Goal: Information Seeking & Learning: Learn about a topic

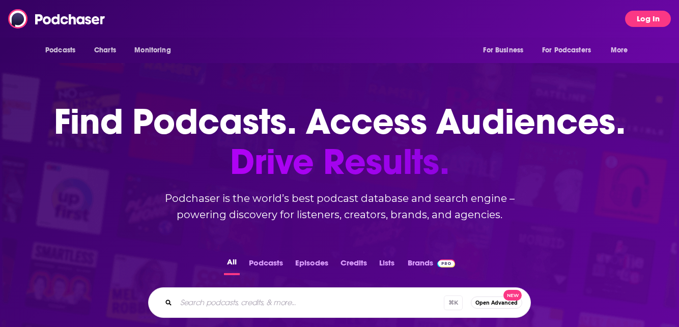
click at [645, 17] on button "Log In" at bounding box center [648, 19] width 46 height 16
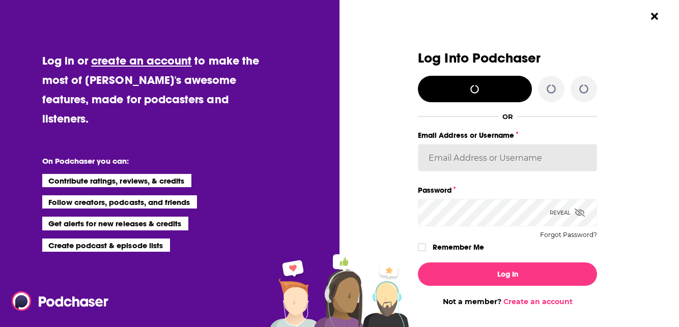
type input "[PERSON_NAME][EMAIL_ADDRESS][DOMAIN_NAME]"
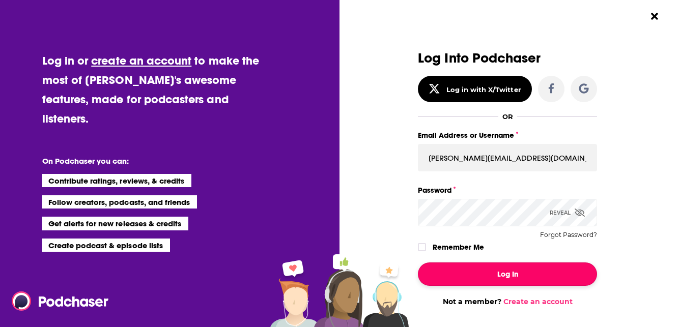
click at [461, 283] on button "Log In" at bounding box center [507, 274] width 179 height 23
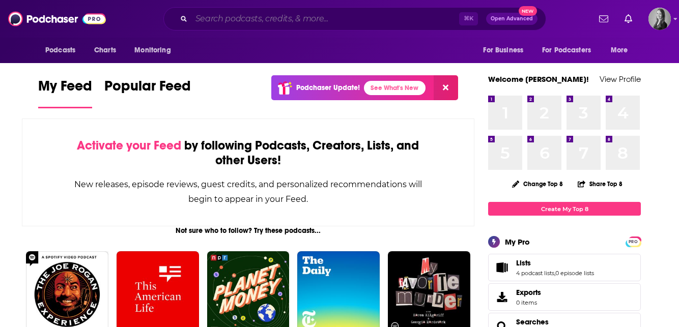
click at [359, 20] on input "Search podcasts, credits, & more..." at bounding box center [325, 19] width 268 height 16
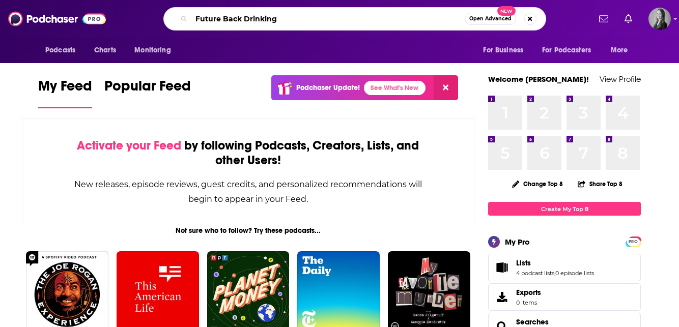
type input "Future Back Drinking"
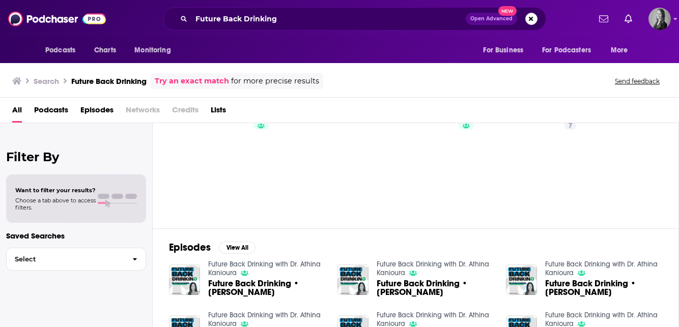
scroll to position [33, 0]
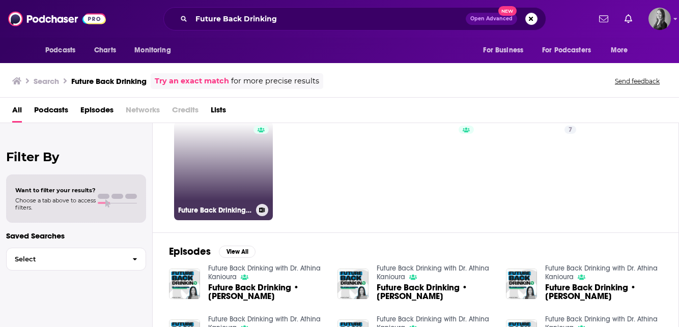
click at [193, 209] on h3 "Future Back Drinking with Dr. Athina Kanioura" at bounding box center [215, 210] width 74 height 9
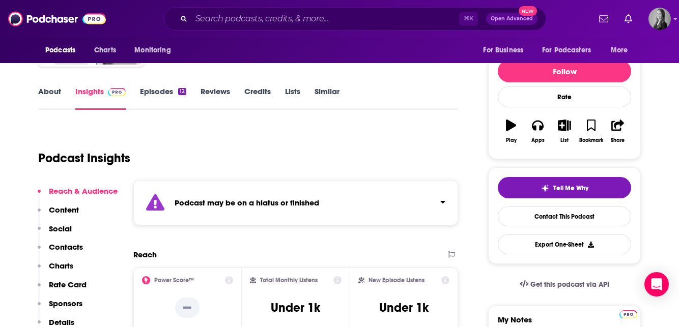
scroll to position [81, 0]
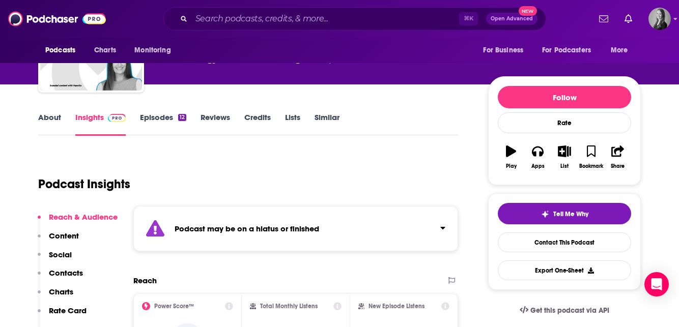
click at [215, 120] on link "Reviews" at bounding box center [216, 123] width 30 height 23
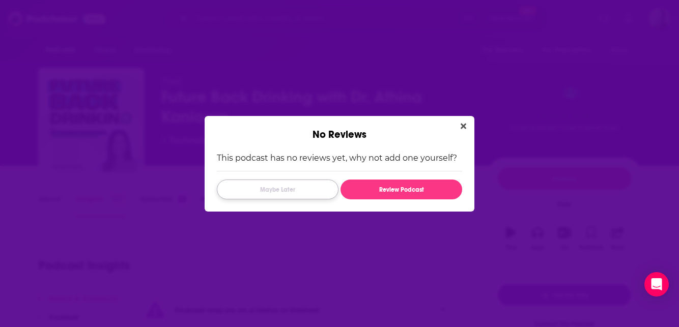
click at [305, 188] on button "Maybe Later" at bounding box center [278, 190] width 122 height 20
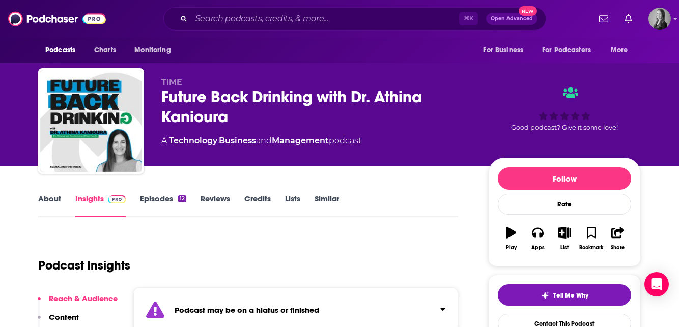
click at [102, 203] on link "Insights" at bounding box center [100, 205] width 50 height 23
click at [50, 207] on link "About" at bounding box center [49, 205] width 23 height 23
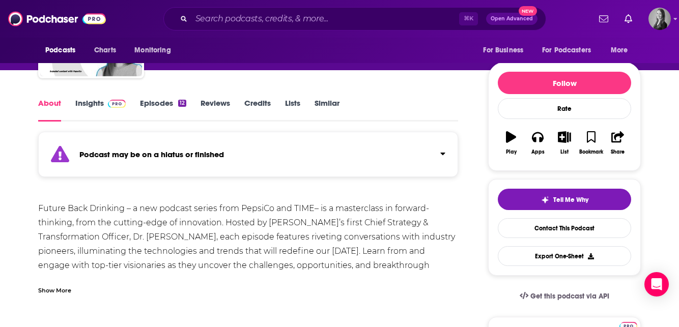
scroll to position [72, 0]
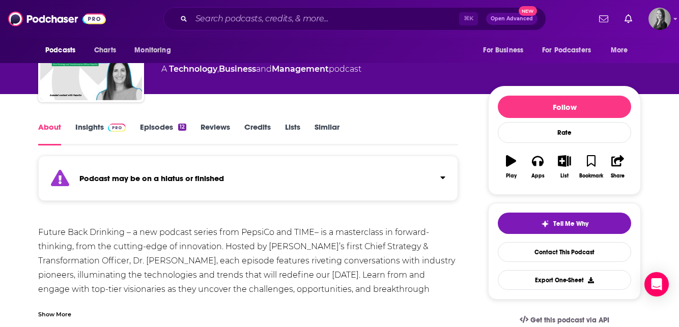
click at [102, 125] on link "Insights" at bounding box center [100, 133] width 50 height 23
